Goal: Information Seeking & Learning: Stay updated

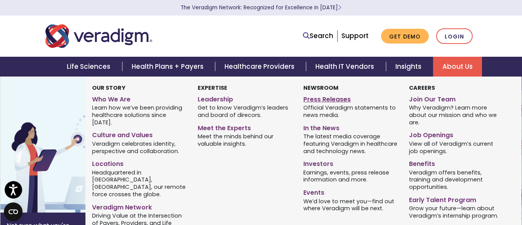
click at [314, 93] on link "Press Releases" at bounding box center [350, 97] width 94 height 11
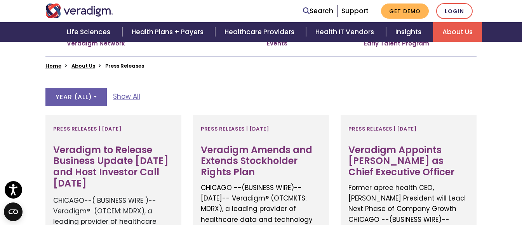
scroll to position [239, 0]
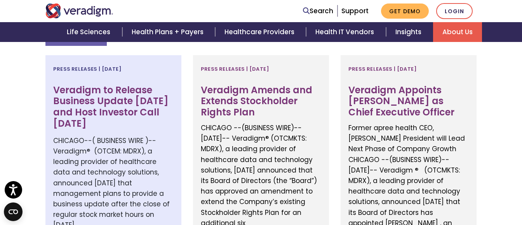
click at [116, 86] on h3 "Veradigm to Release Business Update September 30th and Host Investor Call Octob…" at bounding box center [113, 107] width 120 height 45
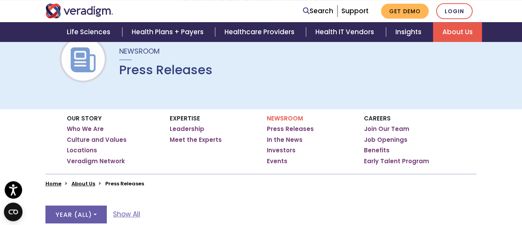
scroll to position [60, 0]
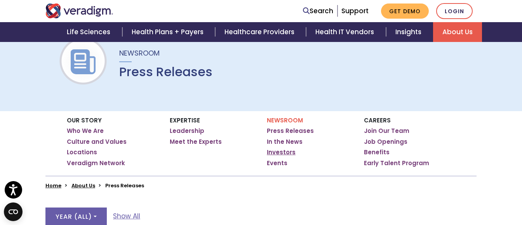
click at [289, 150] on link "Investors" at bounding box center [281, 152] width 29 height 8
